Goal: Task Accomplishment & Management: Use online tool/utility

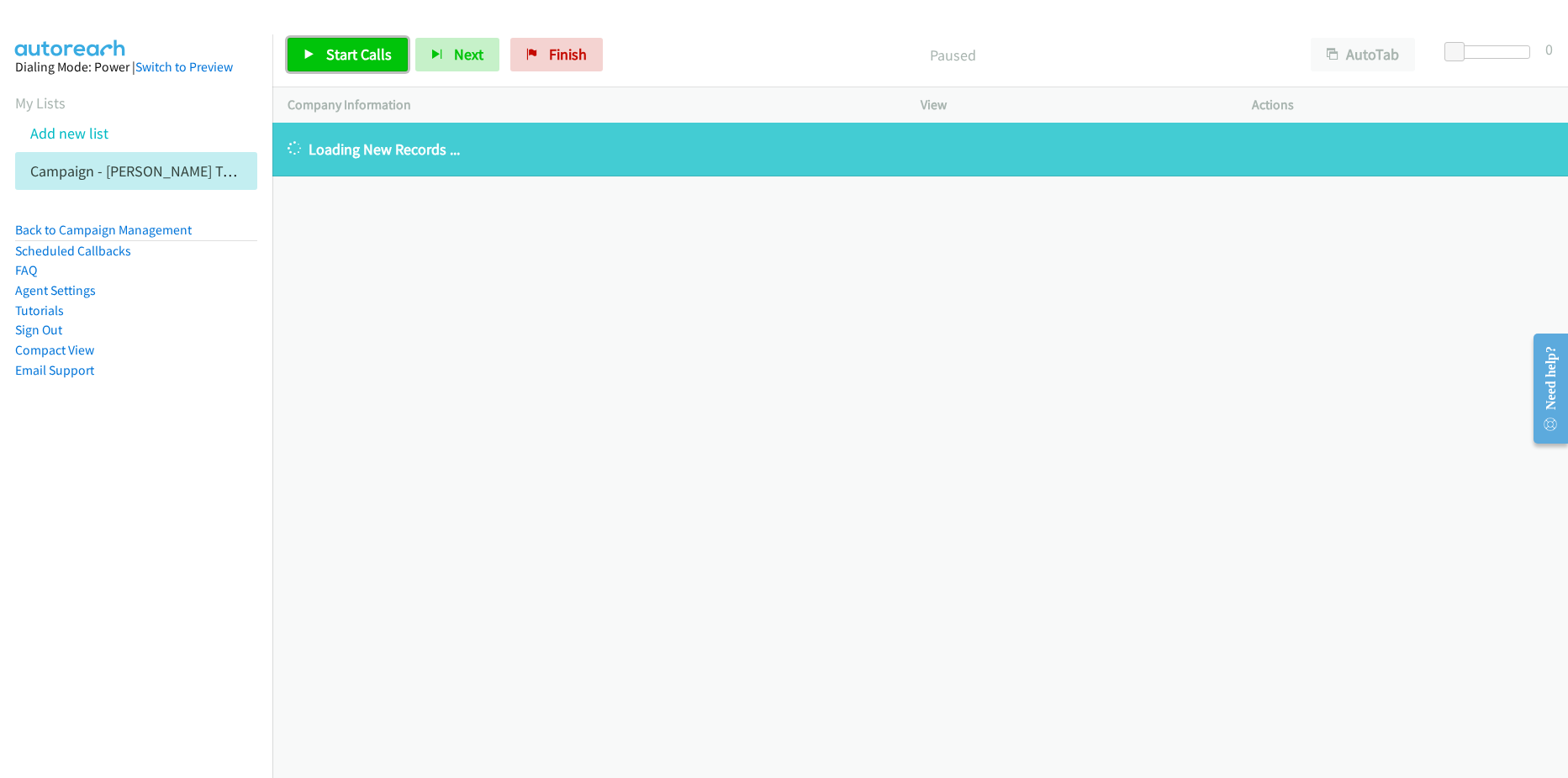
click at [341, 60] on span "Start Calls" at bounding box center [358, 53] width 65 height 19
click at [698, 32] on div "Start Calls Pause Next Finish Completed All Calls AutoTab AutoTab 0" at bounding box center [920, 55] width 1295 height 64
click at [348, 52] on span "Pause" at bounding box center [345, 53] width 38 height 19
click at [83, 229] on link "Back to Campaign Management" at bounding box center [103, 229] width 177 height 16
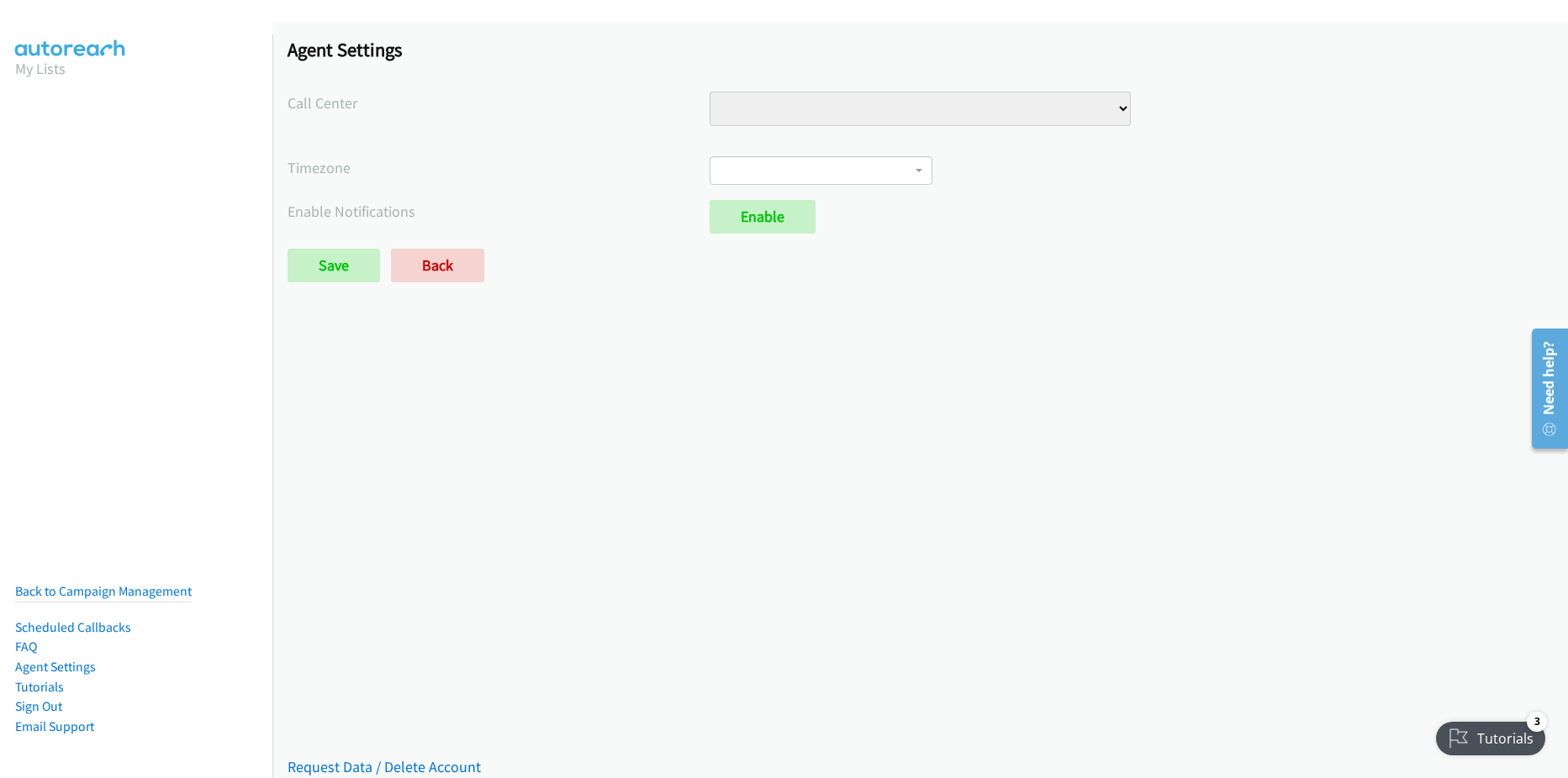
click at [889, 114] on select "VA Sales" at bounding box center [920, 108] width 422 height 34
select select "4985494368010240"
click at [709, 91] on select "VA Sales" at bounding box center [920, 108] width 422 height 34
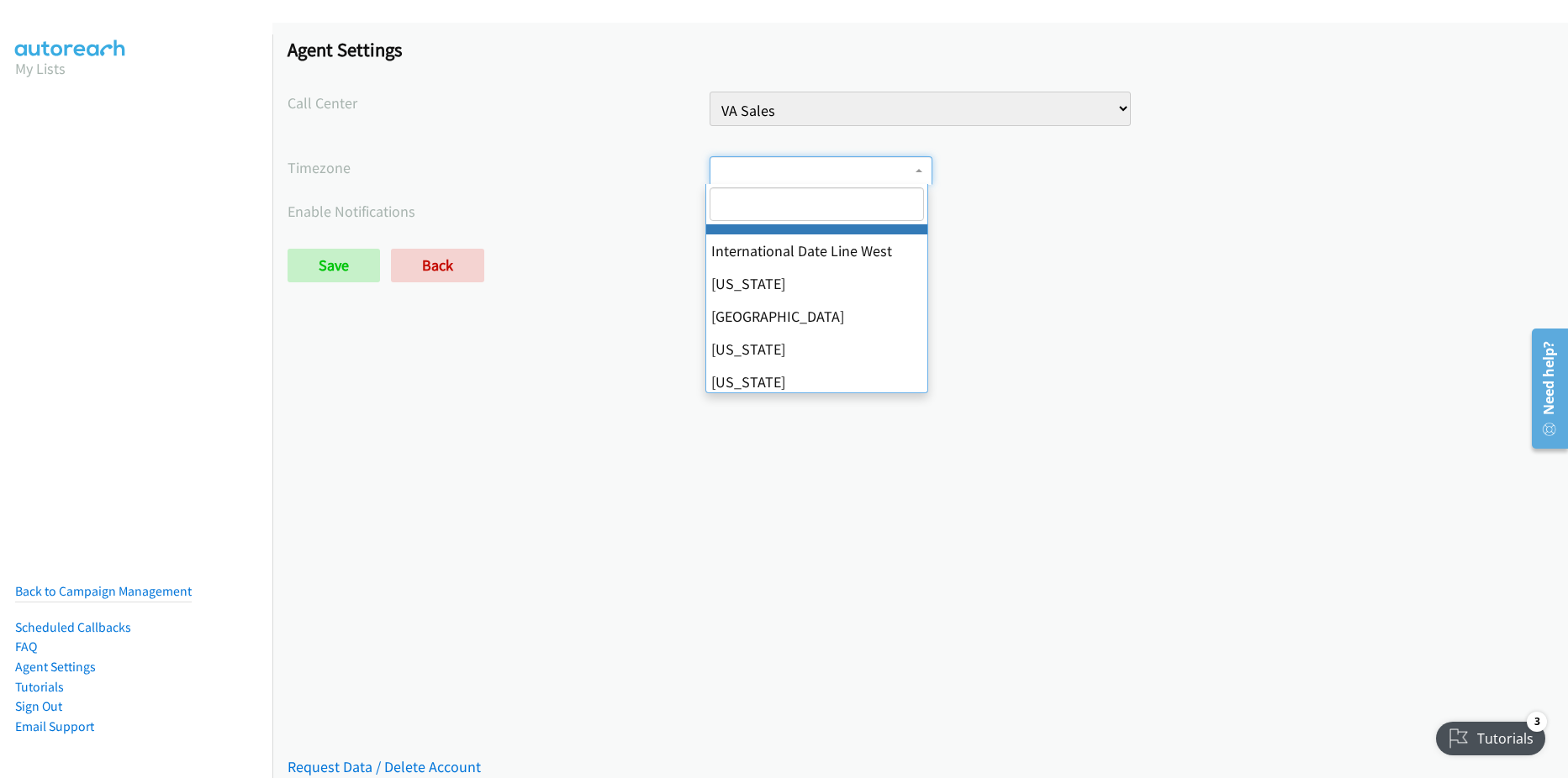
click at [824, 175] on span at bounding box center [821, 170] width 223 height 29
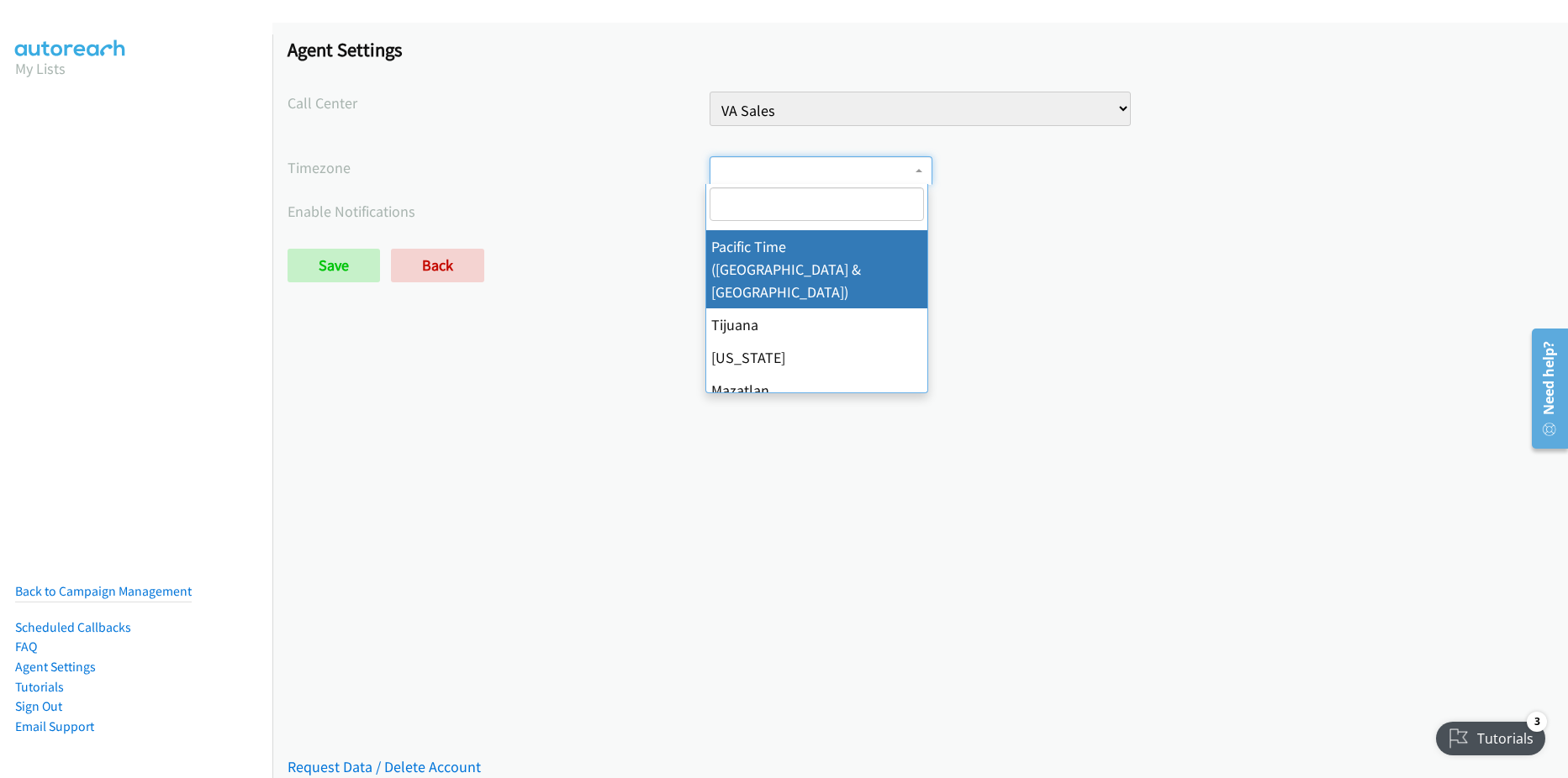
scroll to position [252, 0]
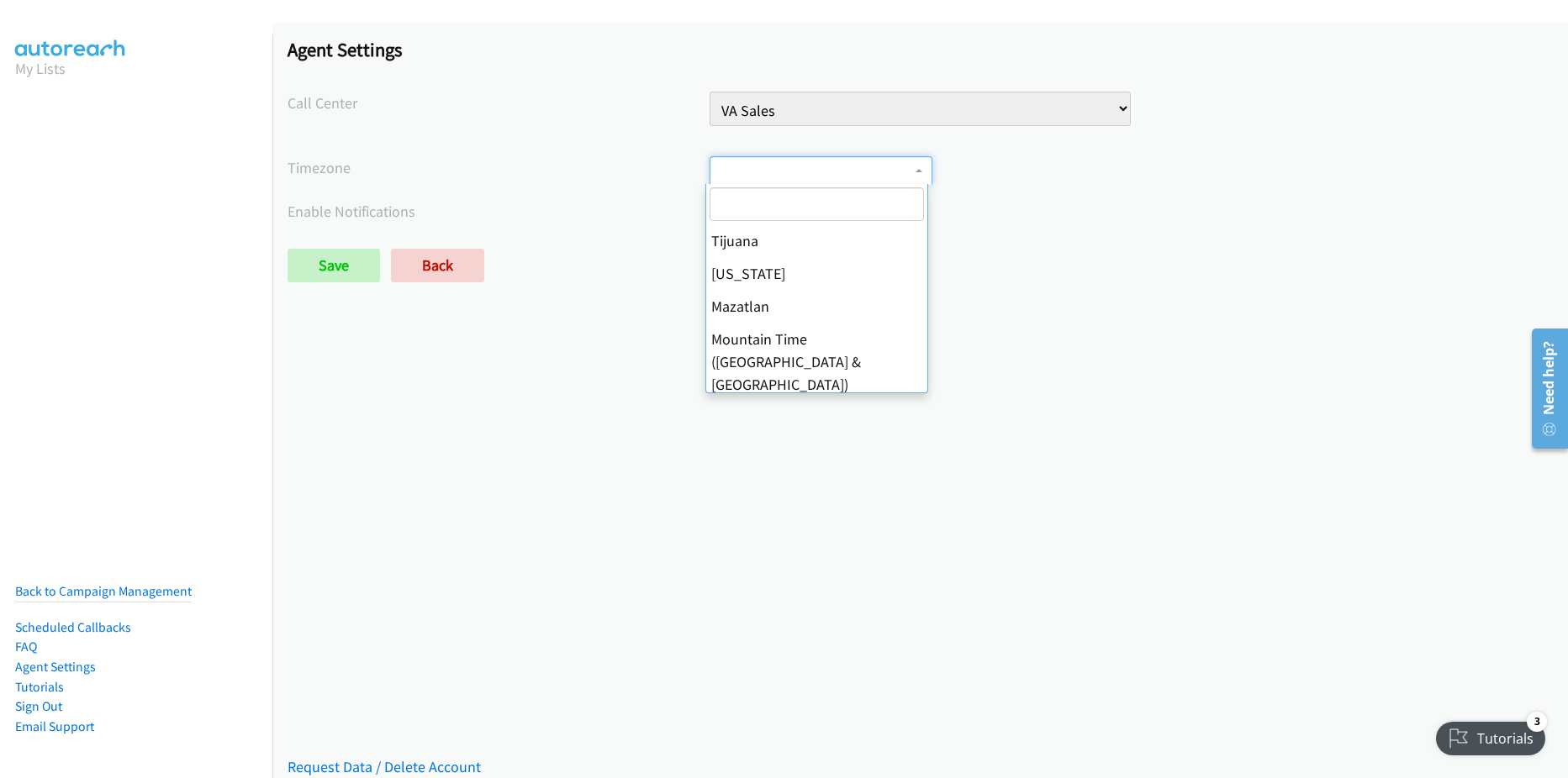
select select "Central Time (US & Canada)"
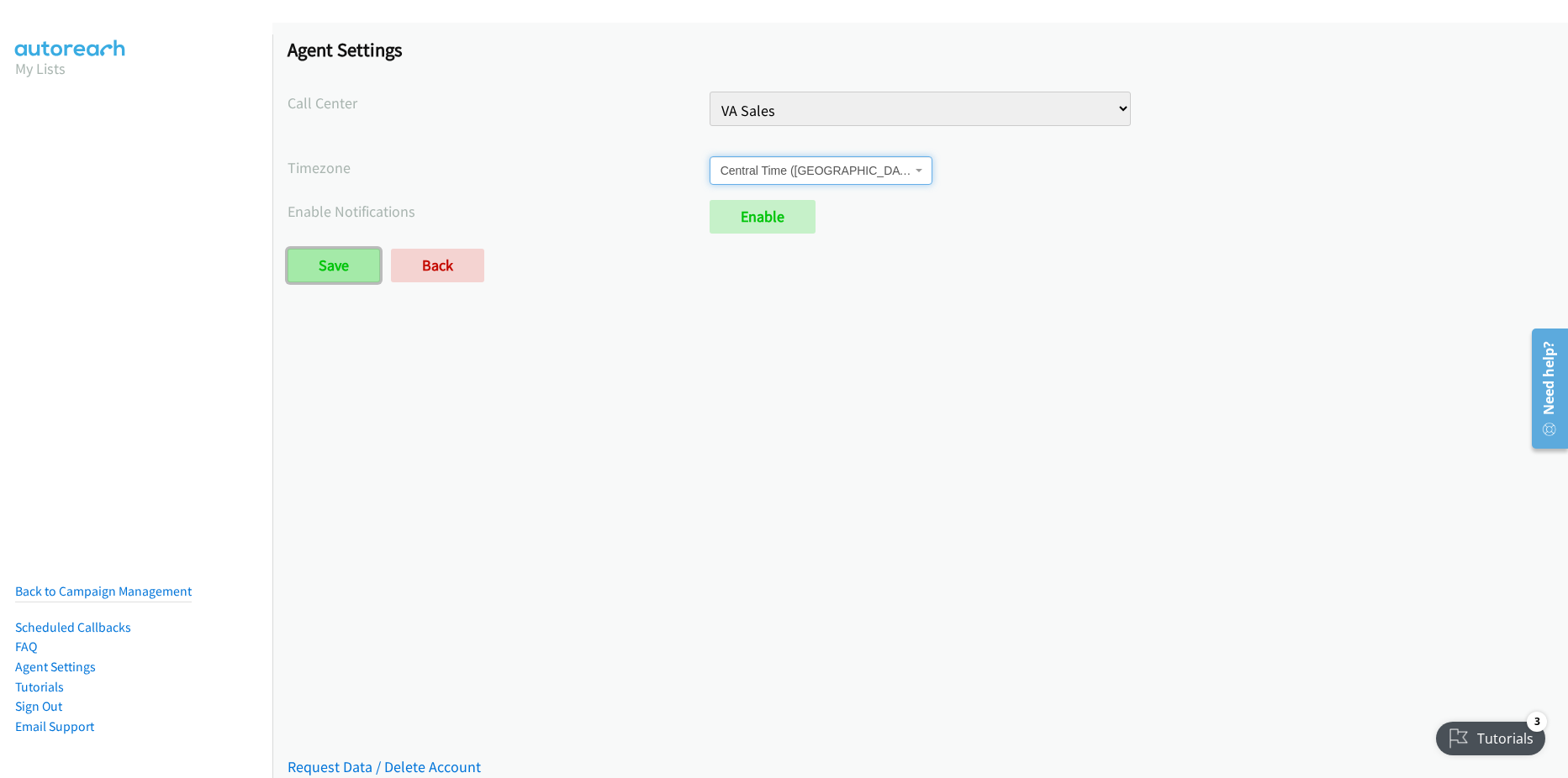
click at [318, 261] on input "Save" at bounding box center [333, 265] width 92 height 34
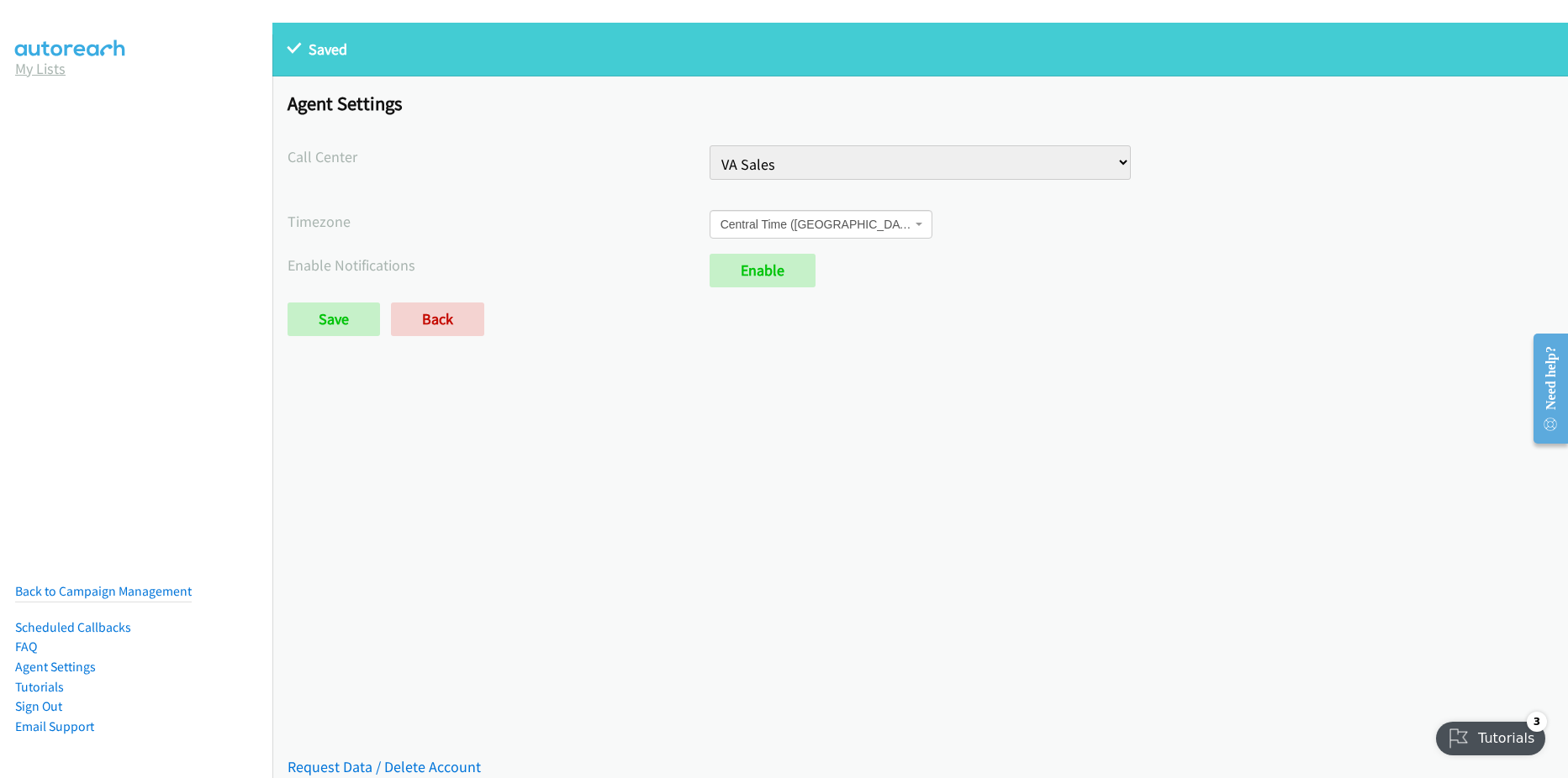
click at [36, 68] on link "My Lists" at bounding box center [40, 68] width 51 height 19
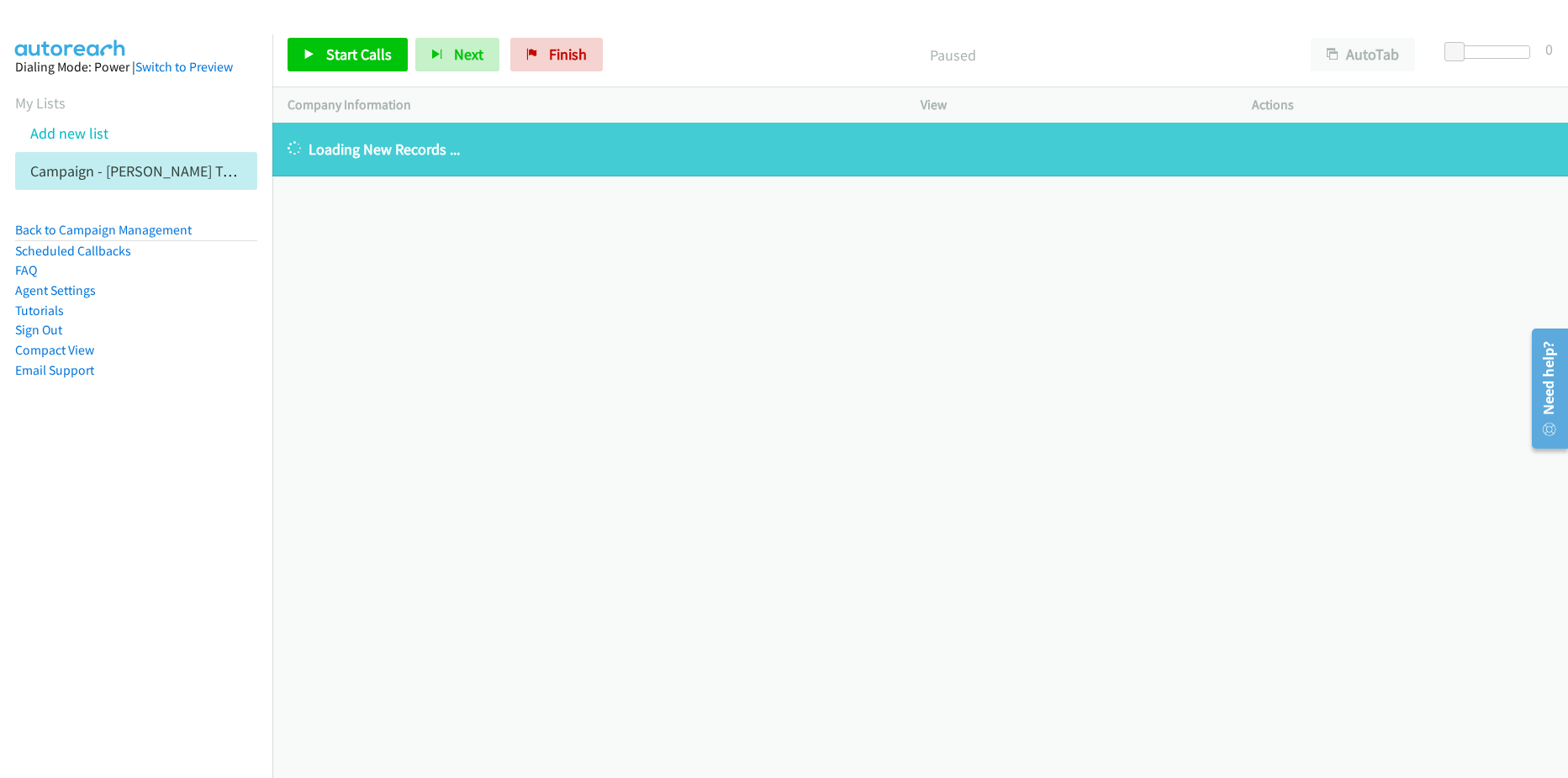
click at [373, 79] on div "Start Calls Pause Next Finish Paused AutoTab AutoTab 0" at bounding box center [920, 55] width 1295 height 64
click at [369, 60] on span "Start Calls" at bounding box center [358, 53] width 65 height 19
click at [506, 238] on div "[PHONE_NUMBER] Call failed - Please reload the list and try again The Callbar F…" at bounding box center [920, 450] width 1295 height 656
click at [348, 49] on span "Pause" at bounding box center [345, 53] width 38 height 19
click at [364, 50] on span "Start Calls" at bounding box center [358, 53] width 65 height 19
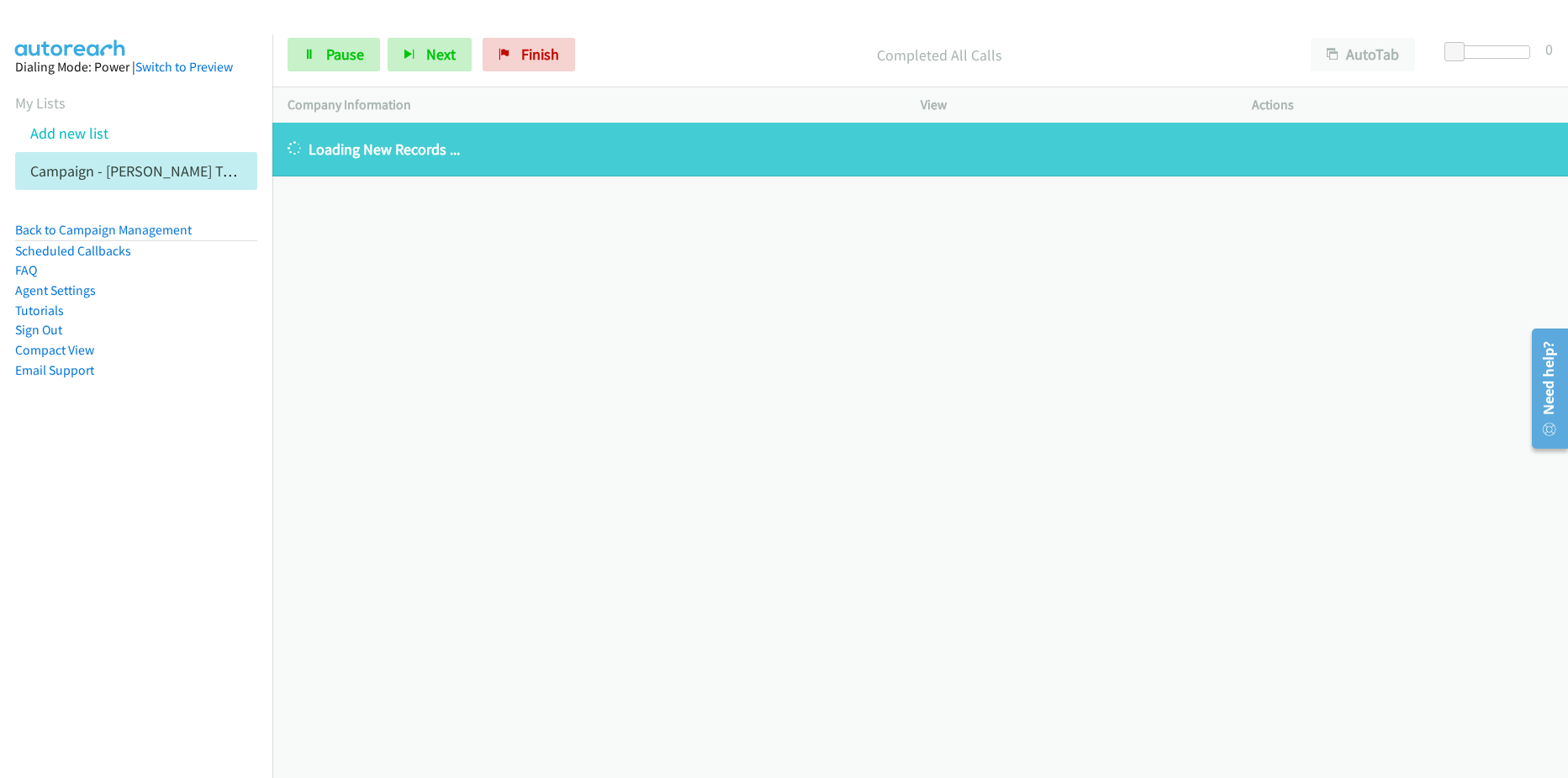
click at [702, 64] on p "Completed All Calls" at bounding box center [939, 54] width 683 height 23
click at [341, 47] on span "Pause" at bounding box center [345, 53] width 38 height 19
click at [71, 225] on link "Back to Campaign Management" at bounding box center [103, 229] width 177 height 16
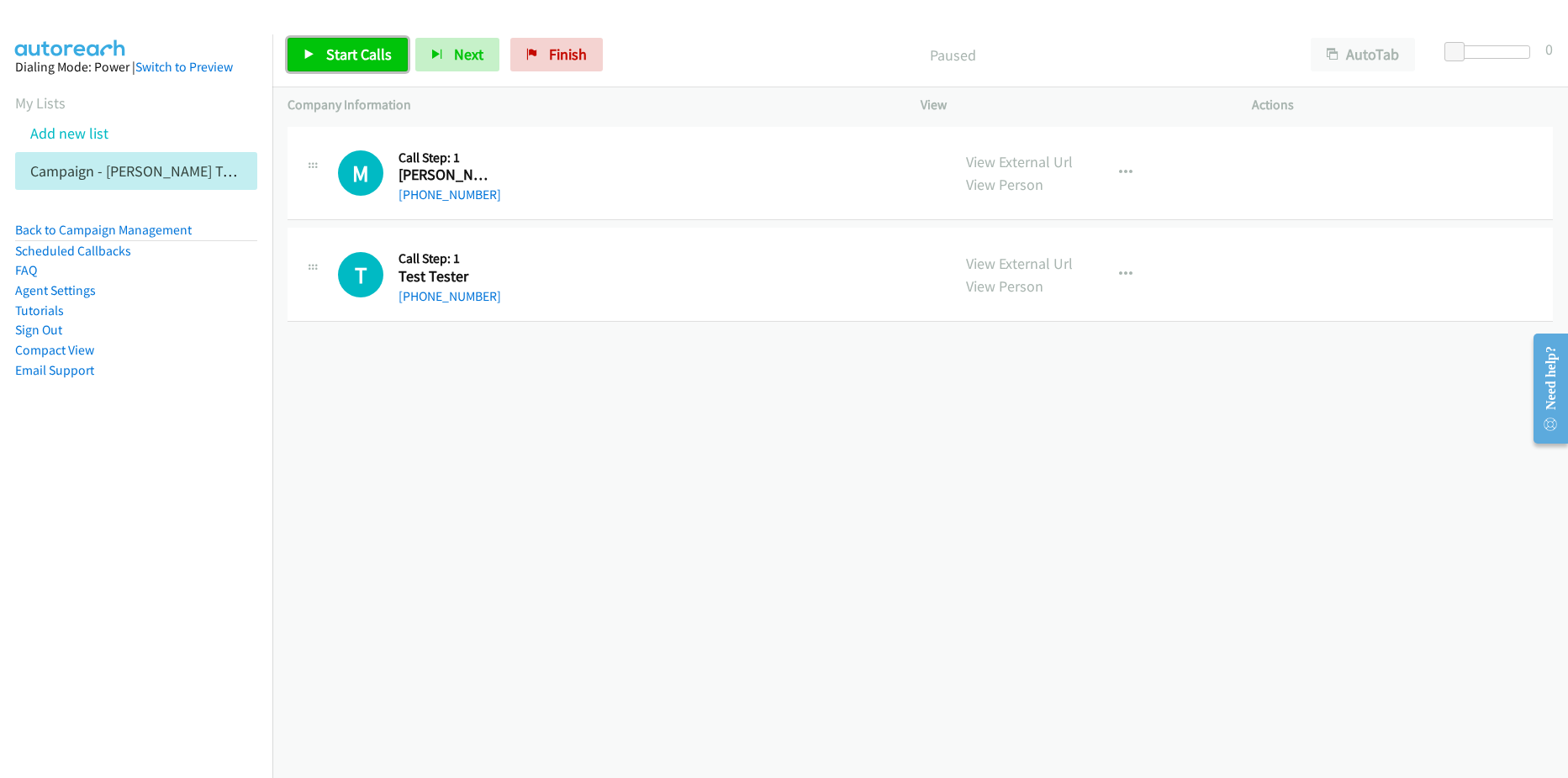
click at [364, 45] on span "Start Calls" at bounding box center [358, 53] width 65 height 19
click at [316, 340] on div "+1 415-964-1034 Call failed - Please reload the list and try again The Callbar …" at bounding box center [920, 450] width 1295 height 656
click at [337, 44] on span "Pause" at bounding box center [345, 53] width 38 height 19
click at [357, 46] on span "Start Calls" at bounding box center [358, 53] width 65 height 19
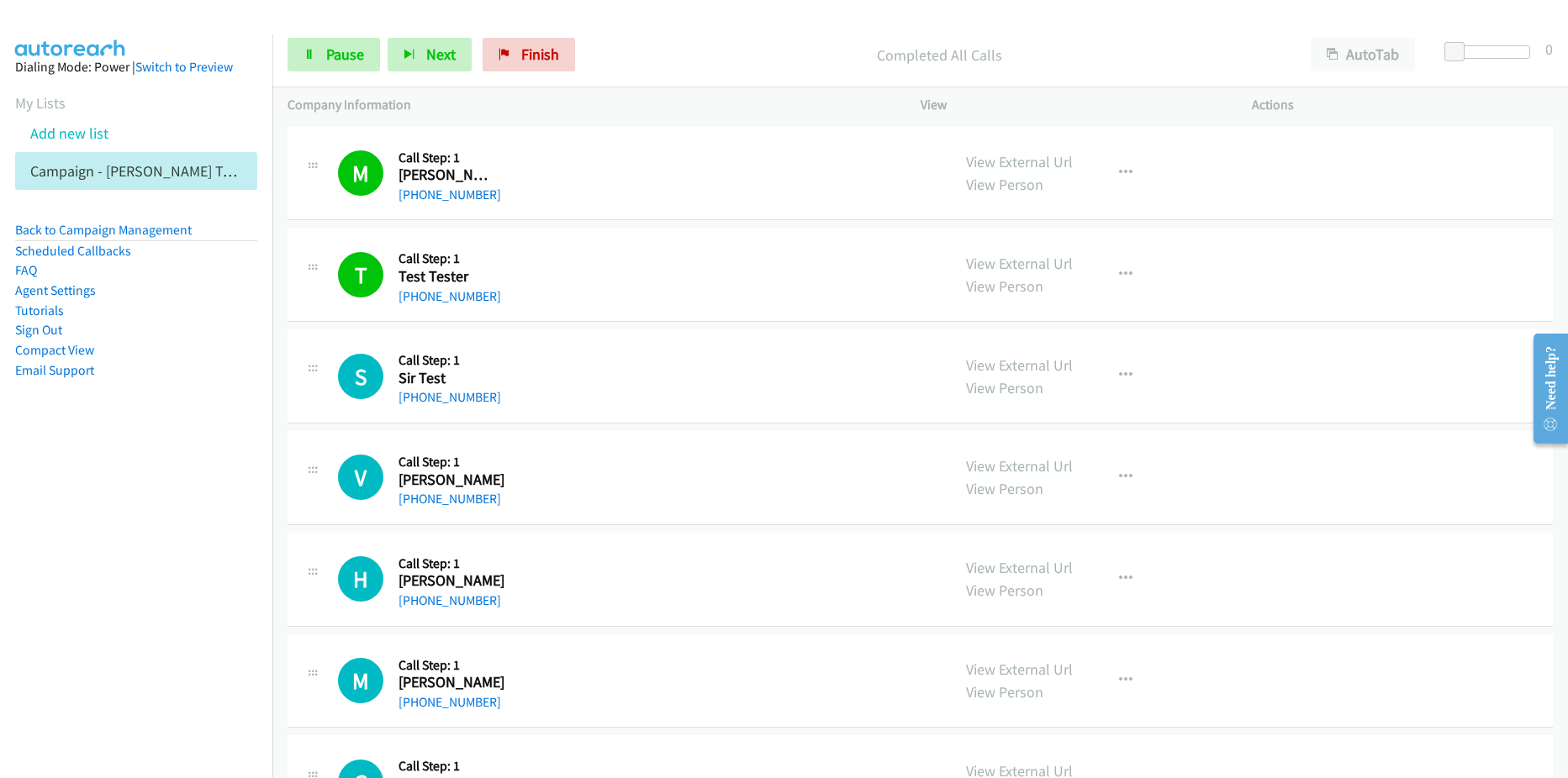
click at [666, 63] on p "Completed All Calls" at bounding box center [939, 54] width 683 height 23
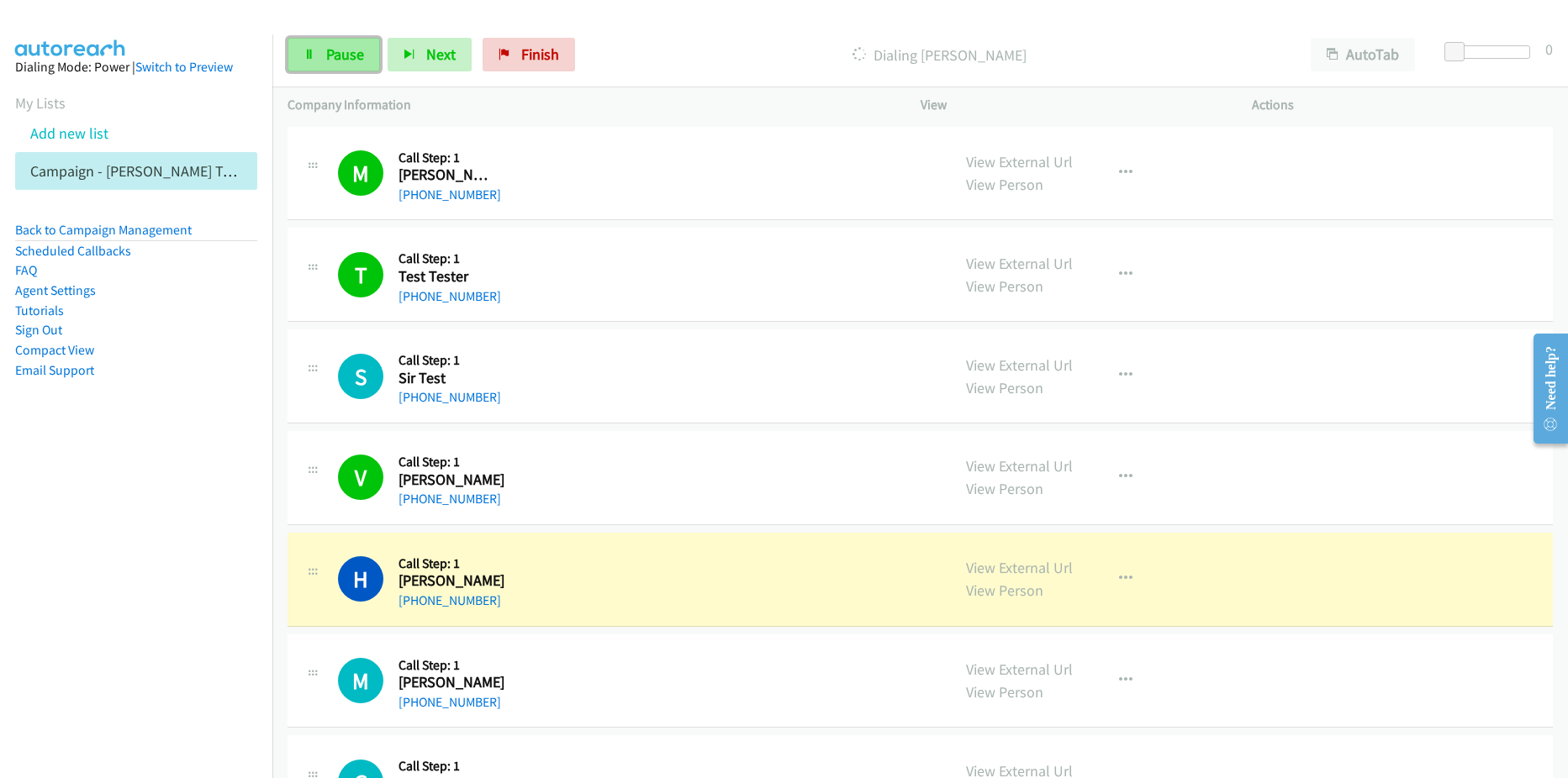
click at [340, 50] on span "Pause" at bounding box center [345, 53] width 38 height 19
click at [278, 359] on td "S Callback Scheduled Call Step: 1 Sir Test America/Chicago +1 573-579-5454 View…" at bounding box center [920, 377] width 1295 height 101
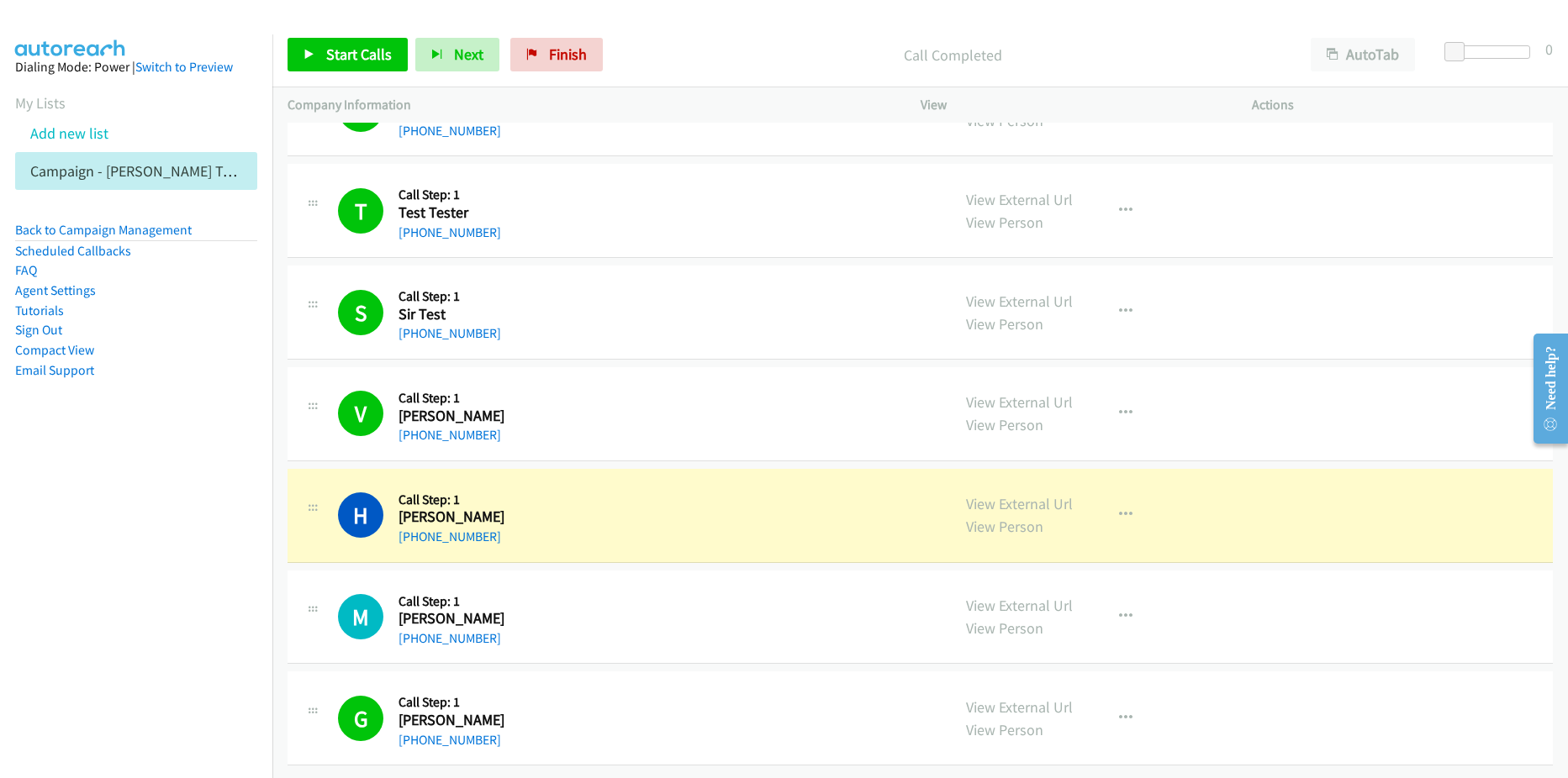
click at [140, 463] on nav "Dialing Mode: Power | Switch to Preview My Lists Add new list Campaign - [PERSO…" at bounding box center [136, 423] width 274 height 778
click at [356, 63] on span "Start Calls" at bounding box center [358, 53] width 65 height 19
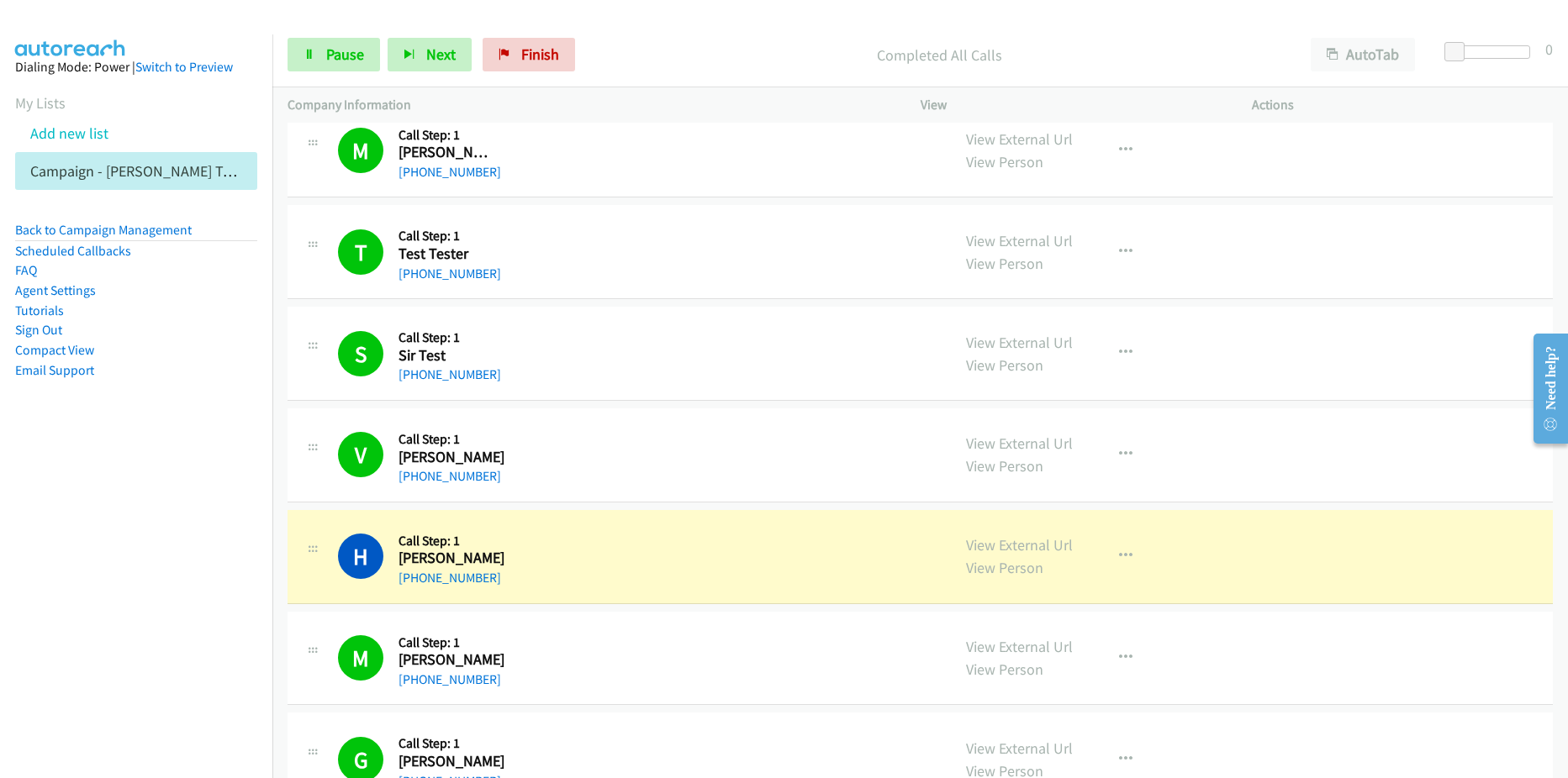
click at [275, 621] on td "M Callback Scheduled Call Step: 1 Meghan Sonenberg America/Chicago +1 573-579-5…" at bounding box center [920, 658] width 1295 height 101
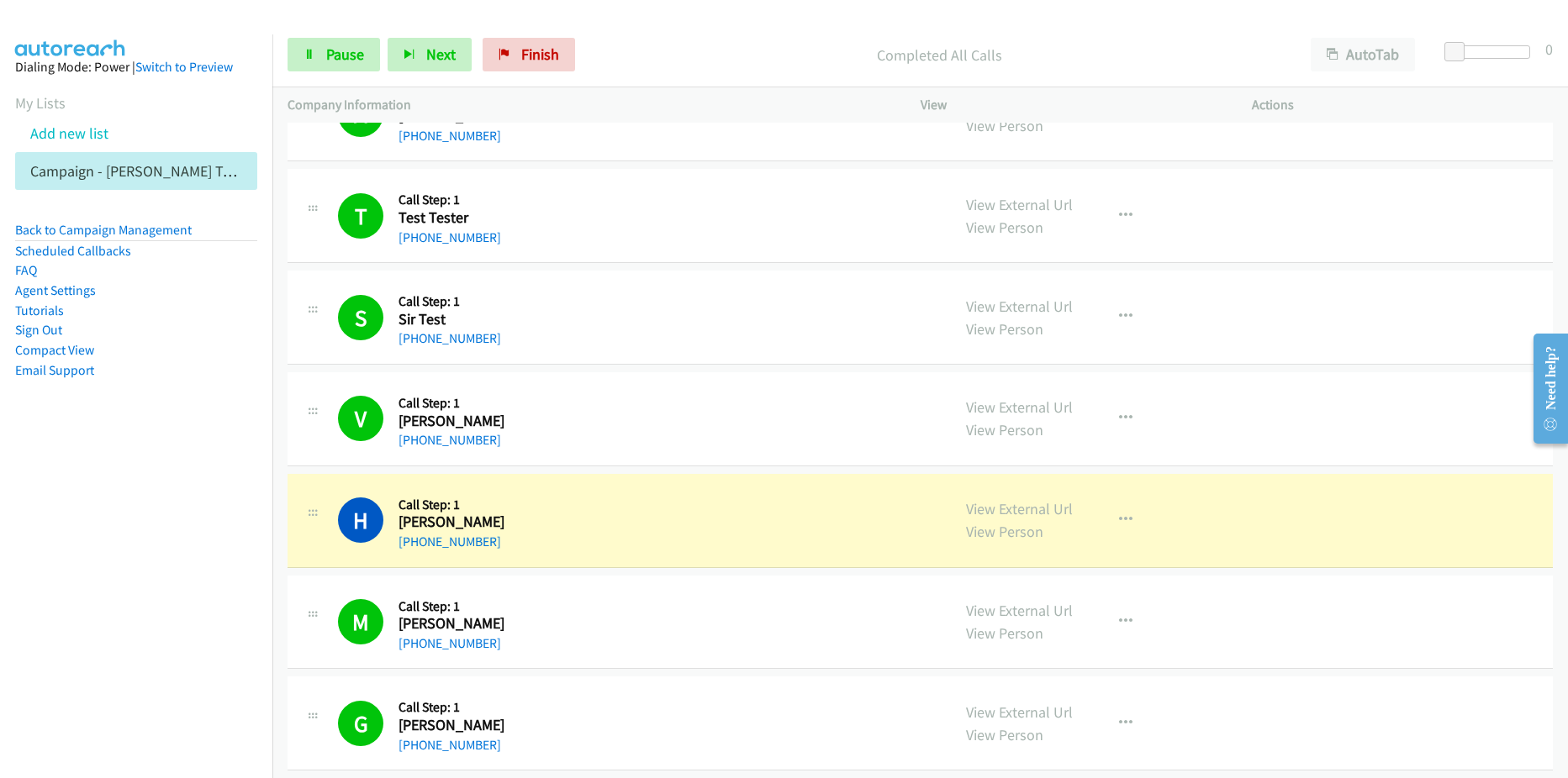
scroll to position [130, 0]
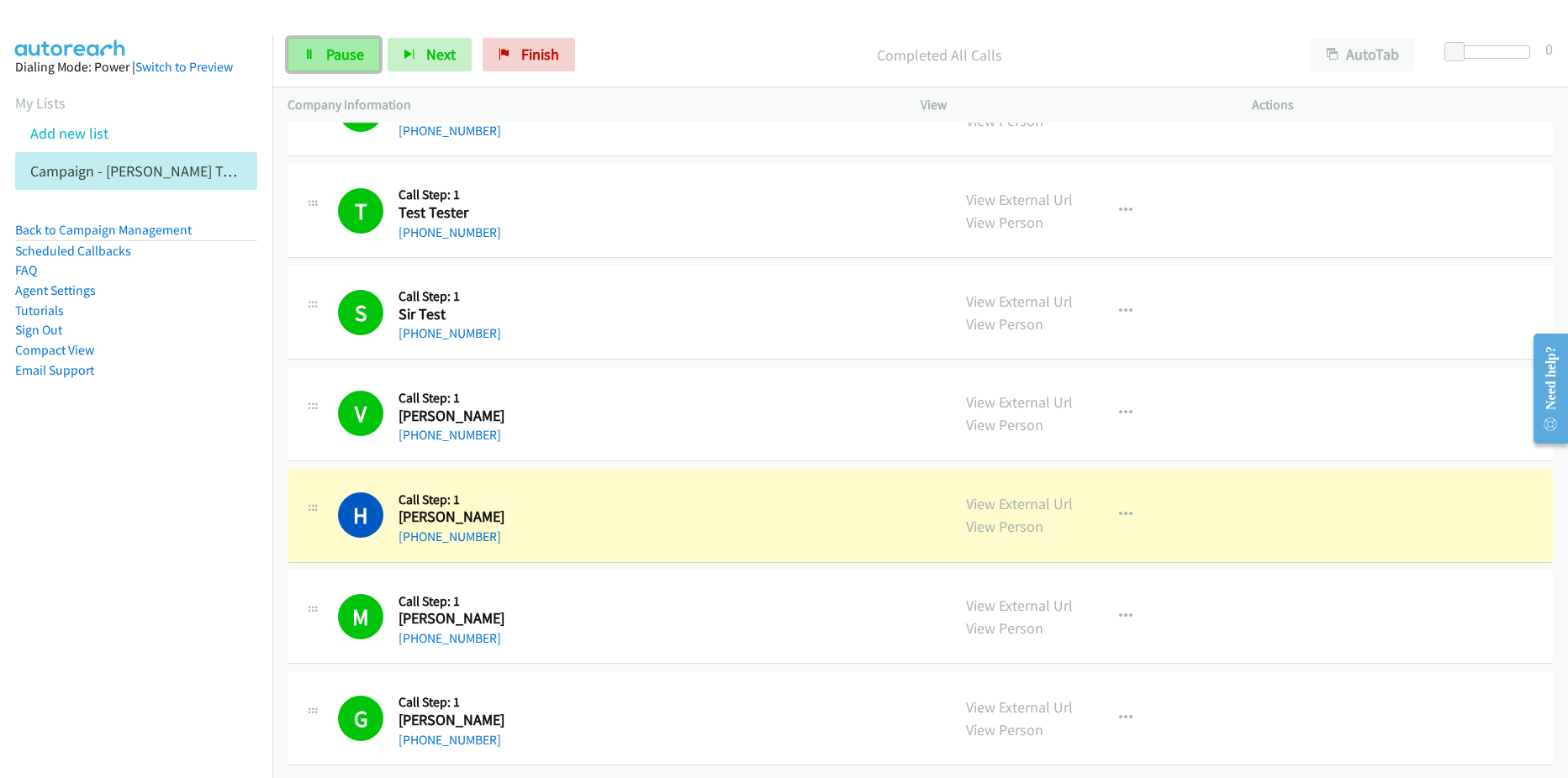
click at [303, 45] on link "Pause" at bounding box center [333, 54] width 92 height 34
click at [352, 62] on span "Start Calls" at bounding box center [358, 53] width 65 height 19
click at [273, 644] on nav "Dialing Mode: Power | Switch to Preview My Lists Add new list Campaign - [PERSO…" at bounding box center [136, 423] width 274 height 778
click at [313, 47] on link "Pause" at bounding box center [333, 54] width 92 height 34
click at [427, 56] on span "Next" at bounding box center [441, 53] width 29 height 19
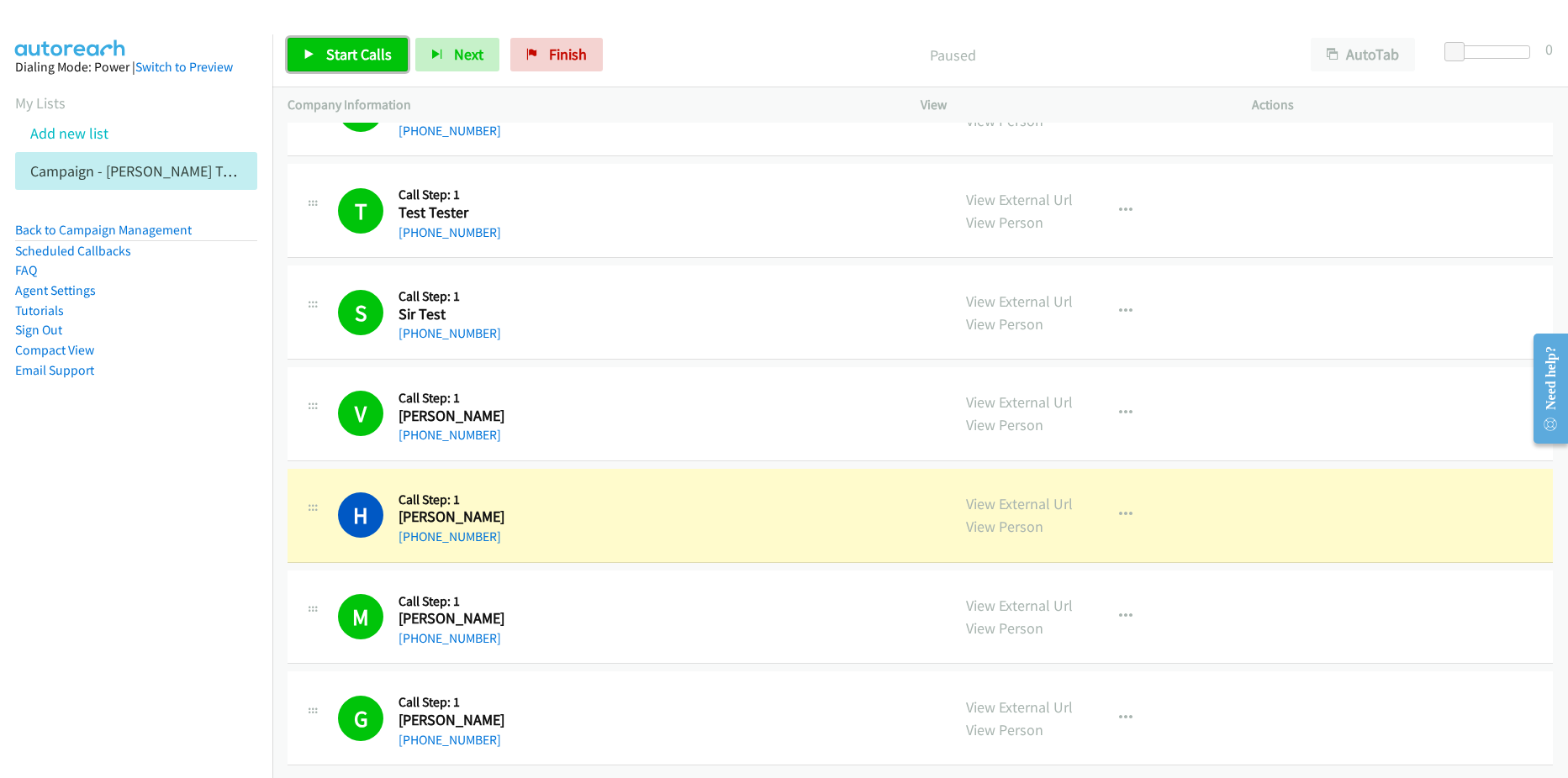
click at [361, 57] on span "Start Calls" at bounding box center [358, 53] width 65 height 19
click at [277, 465] on td "H Callback Scheduled Call Step: 1 Heather Smith America/Chicago +1 573-579-5454…" at bounding box center [920, 516] width 1295 height 101
click at [371, 59] on link "Pause" at bounding box center [333, 54] width 92 height 34
click at [172, 231] on link "Back to Campaign Management" at bounding box center [103, 229] width 177 height 16
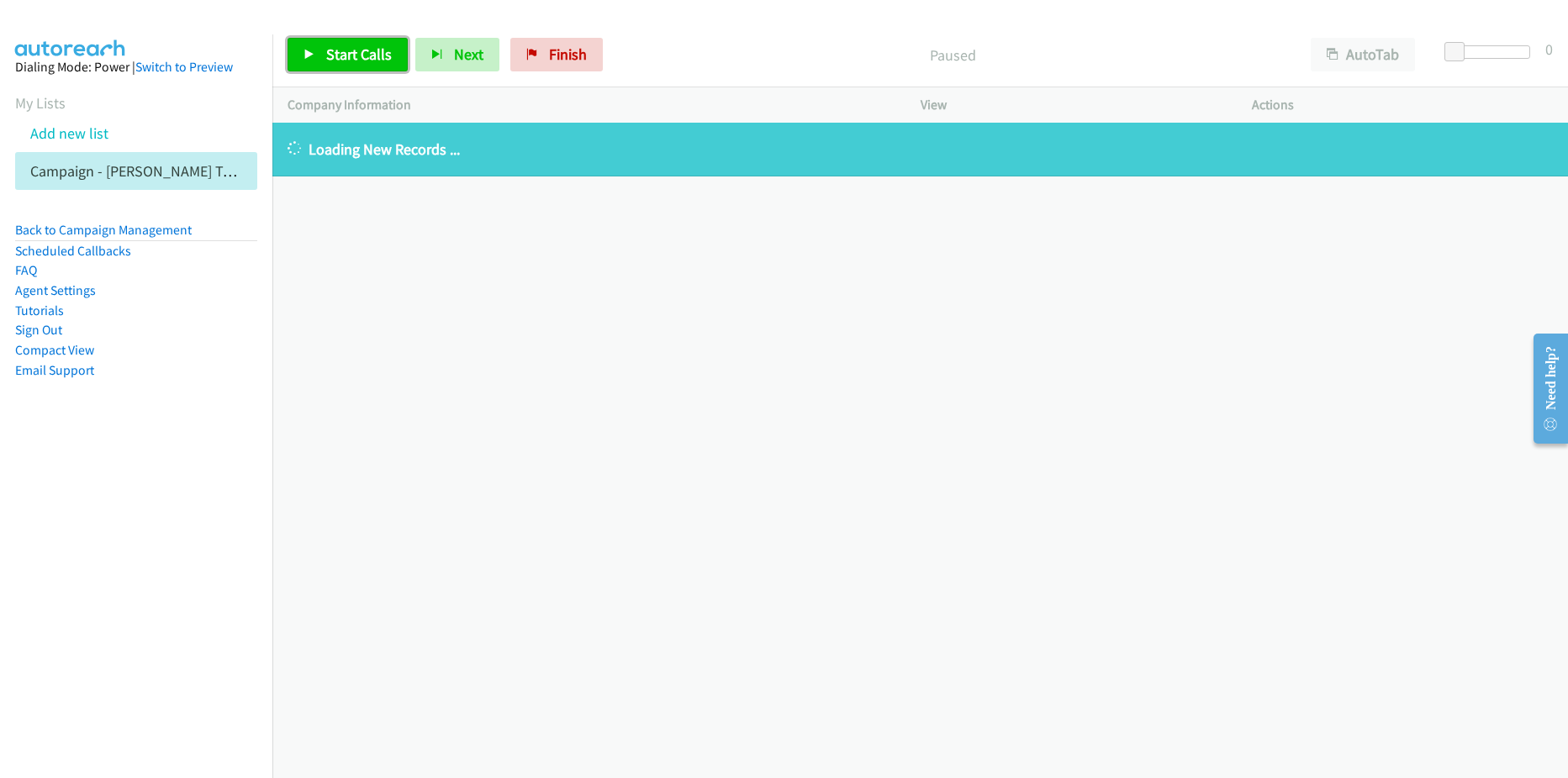
click at [354, 56] on span "Start Calls" at bounding box center [358, 53] width 65 height 19
click at [108, 439] on aside "Dialing Mode: Power | Switch to Preview My Lists Add new list Campaign - [PERSO…" at bounding box center [136, 245] width 273 height 422
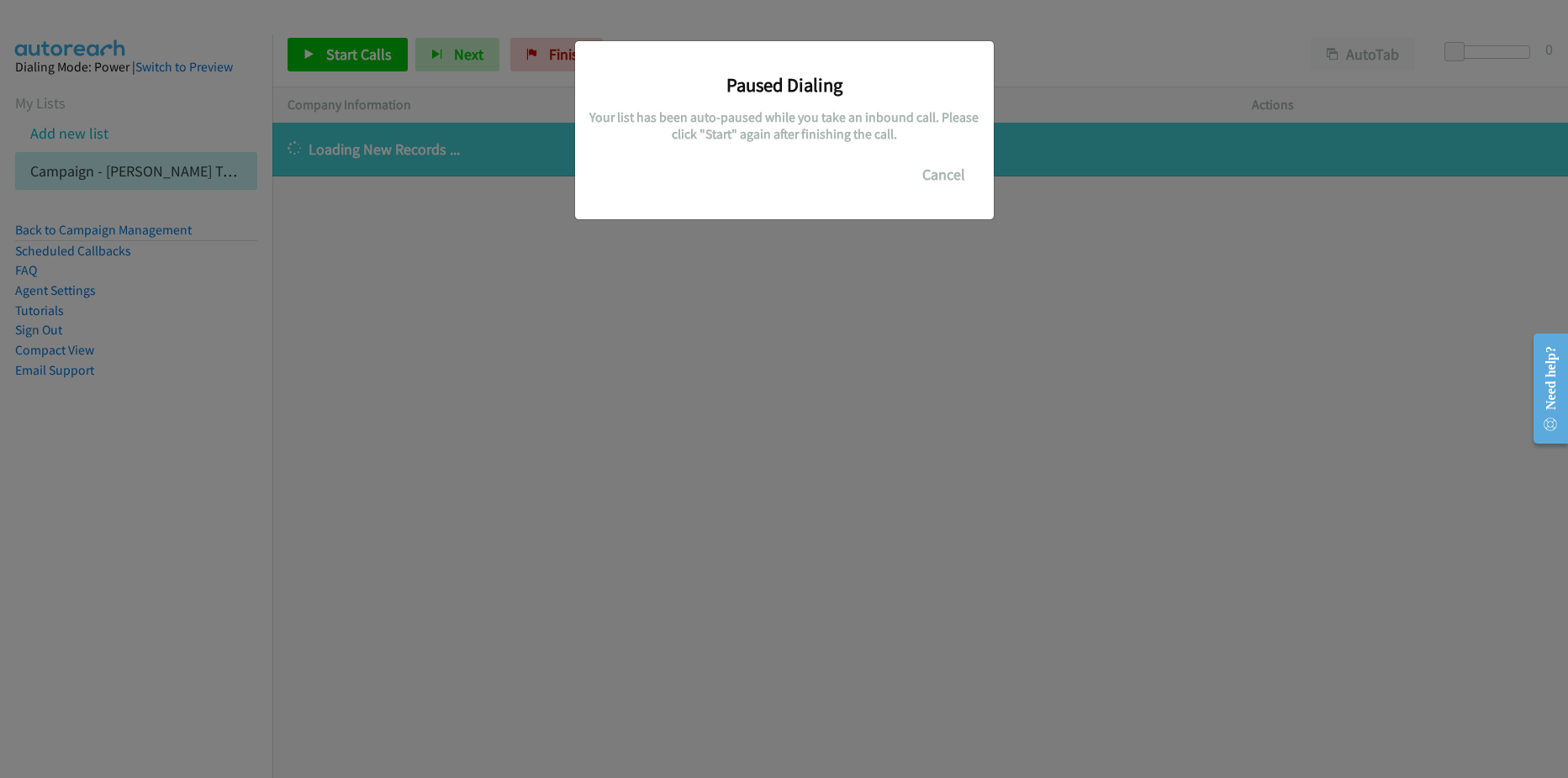
click at [130, 534] on div "Paused Dialing Your list has been auto-paused while you take an inbound call. P…" at bounding box center [784, 396] width 1568 height 763
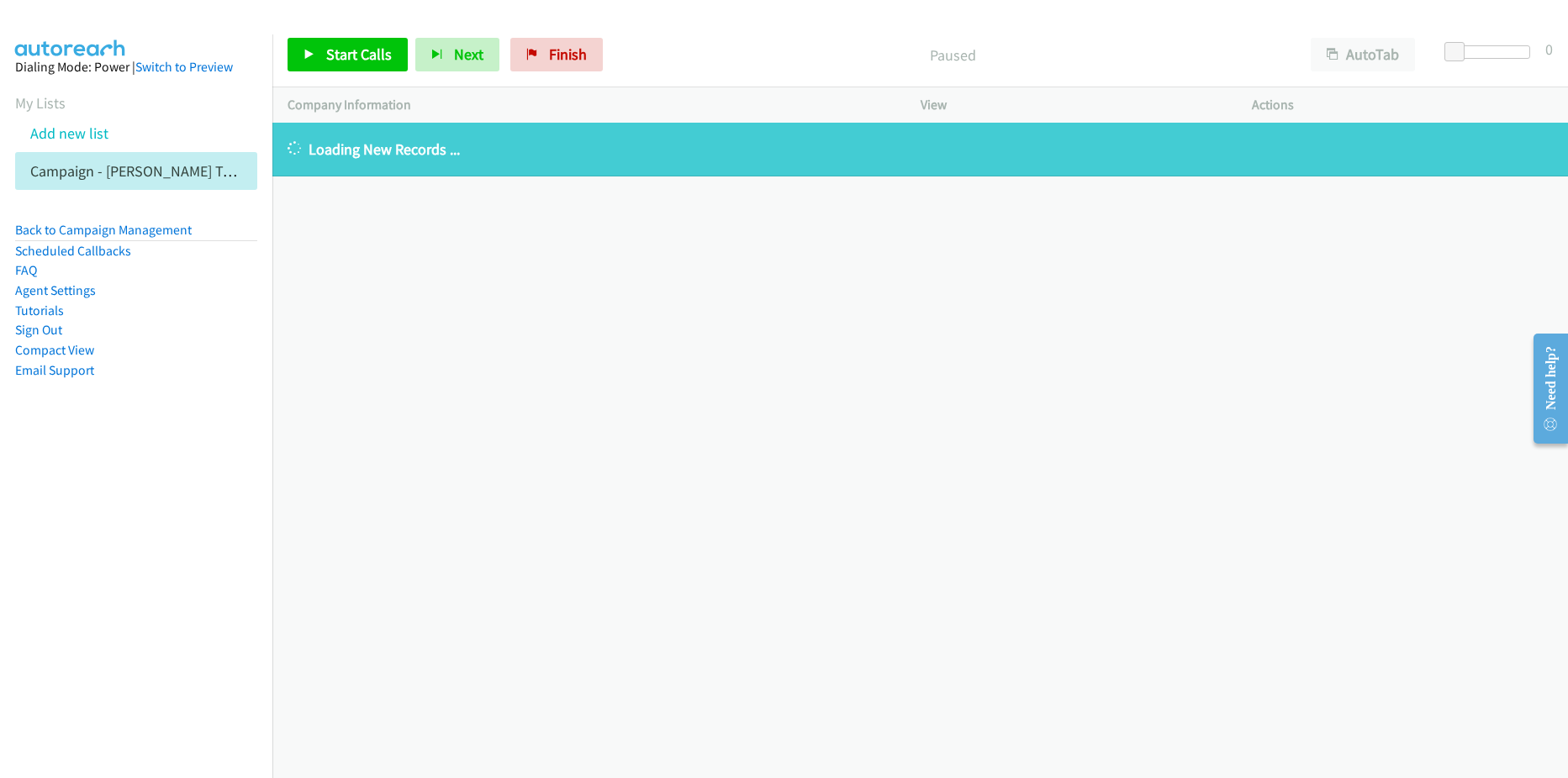
click at [768, 648] on div "[PHONE_NUMBER] Call failed - Please reload the list and try again The Callbar F…" at bounding box center [920, 450] width 1295 height 656
click at [294, 402] on div "[PHONE_NUMBER] Call failed - Please reload the list and try again The Callbar F…" at bounding box center [920, 450] width 1295 height 656
